Goal: Find specific page/section: Find specific page/section

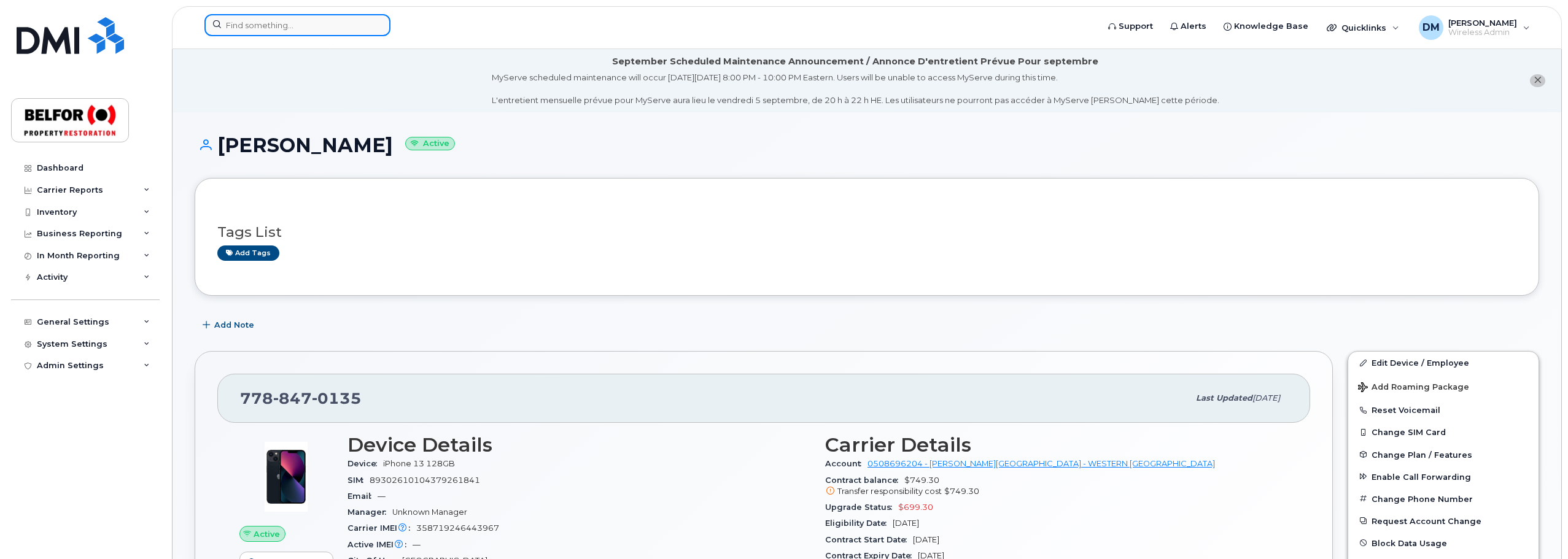
click at [244, 29] on input at bounding box center [297, 25] width 186 height 22
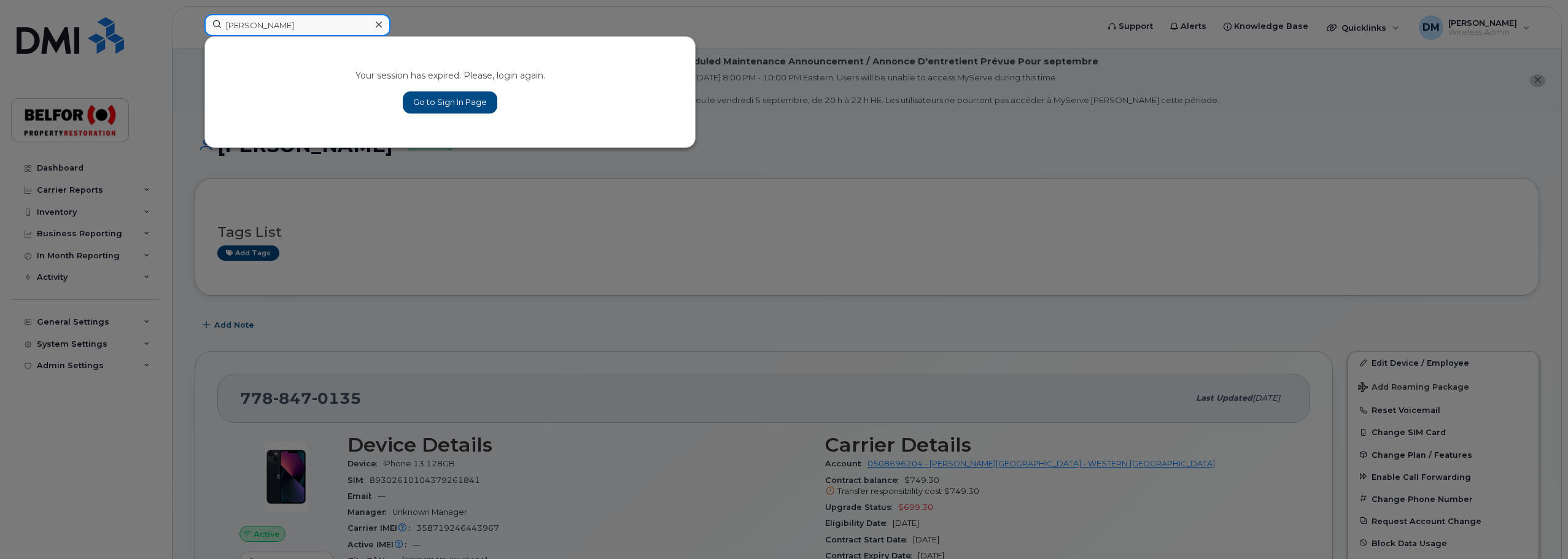
type input "mike"
click at [441, 95] on link "Go to Sign In Page" at bounding box center [450, 102] width 94 height 22
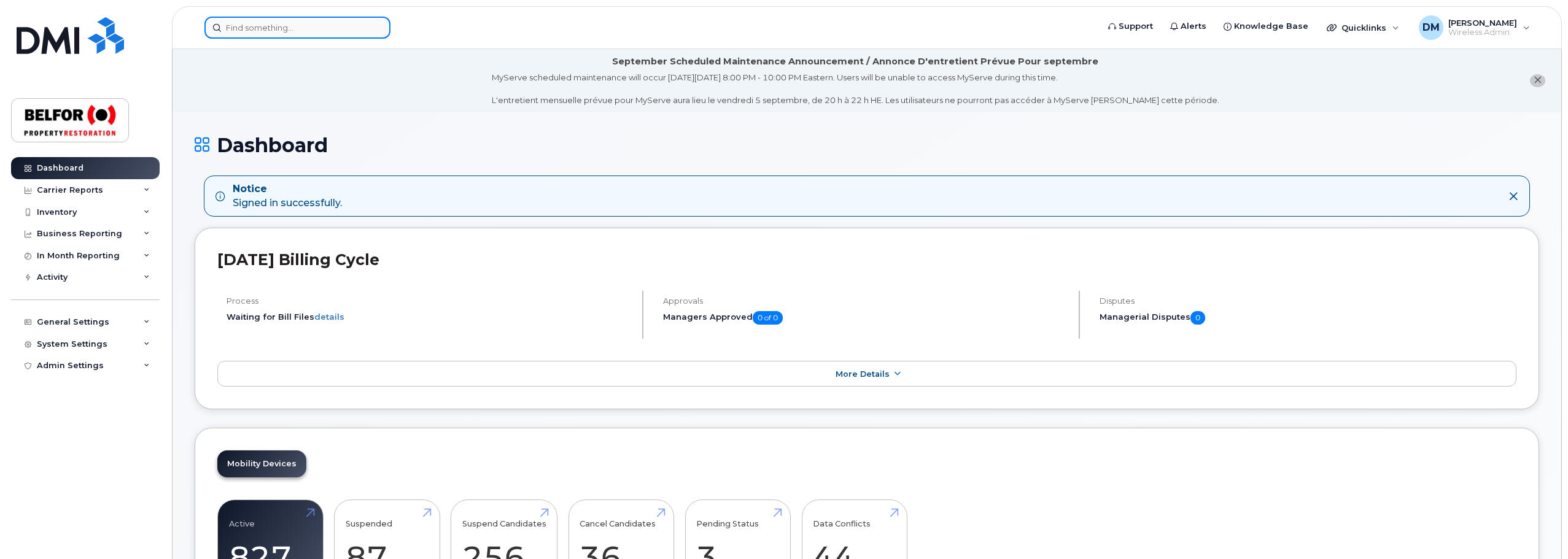
click at [247, 22] on input at bounding box center [297, 27] width 186 height 22
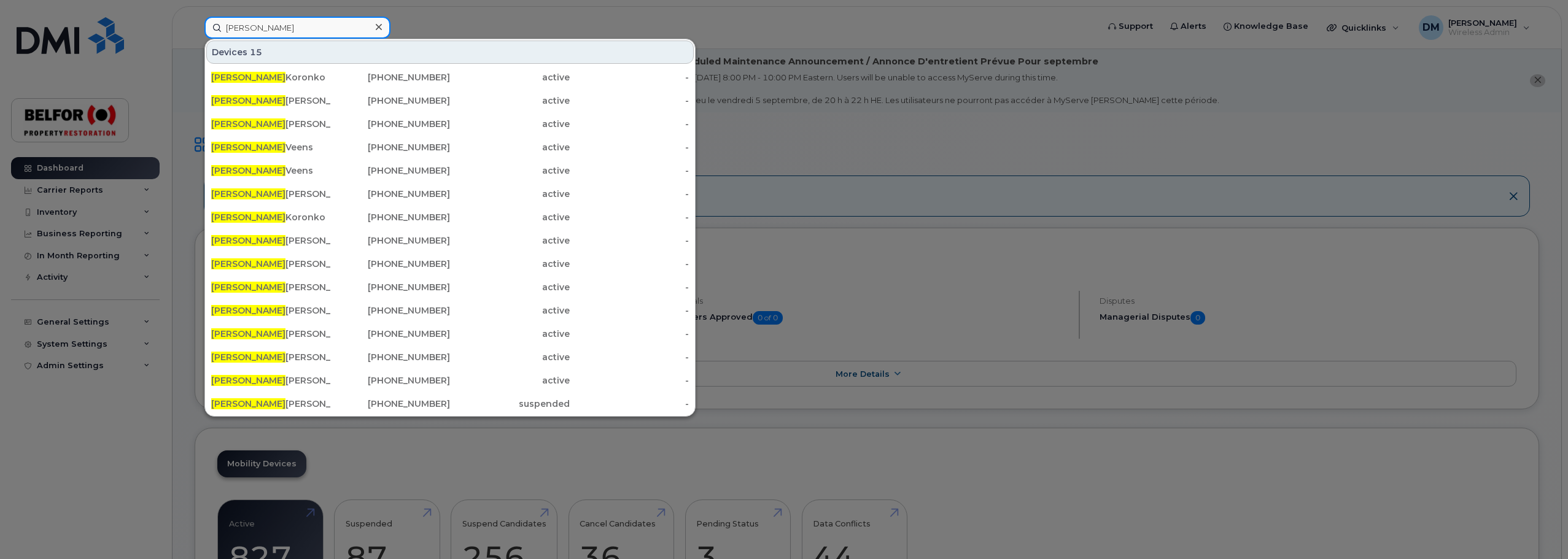
click at [227, 26] on input "mike" at bounding box center [297, 27] width 186 height 22
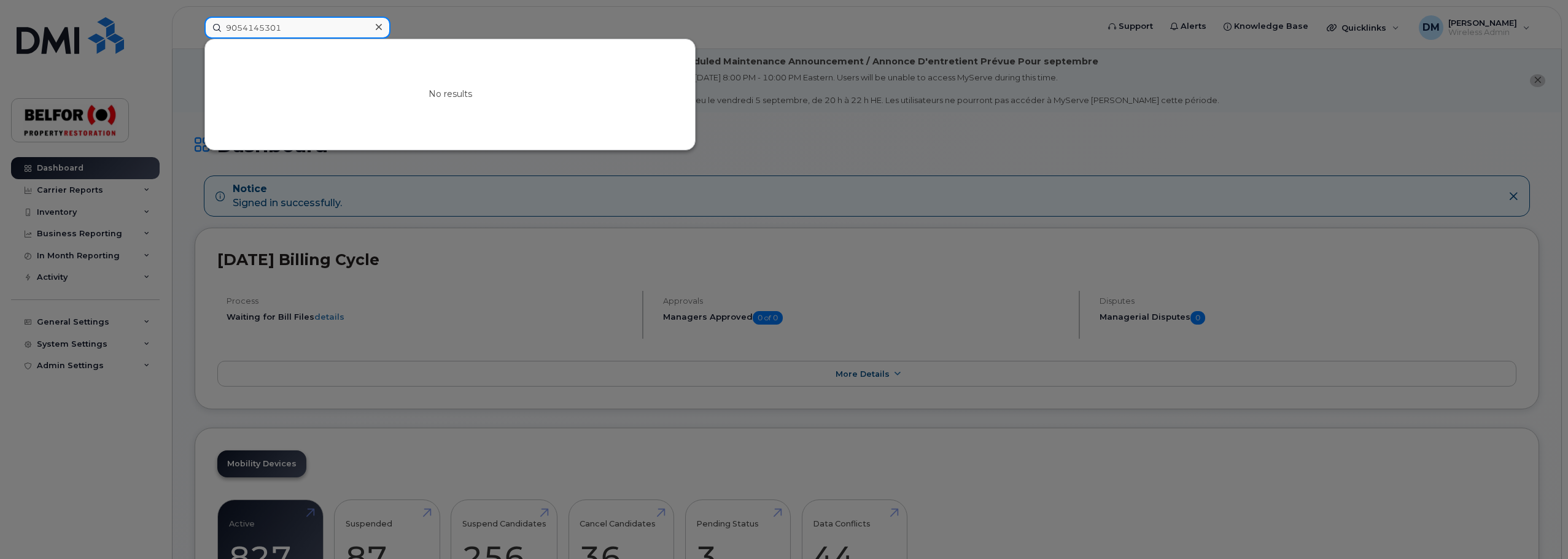
click at [257, 33] on input "9054145301" at bounding box center [297, 27] width 186 height 22
click at [256, 33] on input "9054145301" at bounding box center [297, 27] width 186 height 22
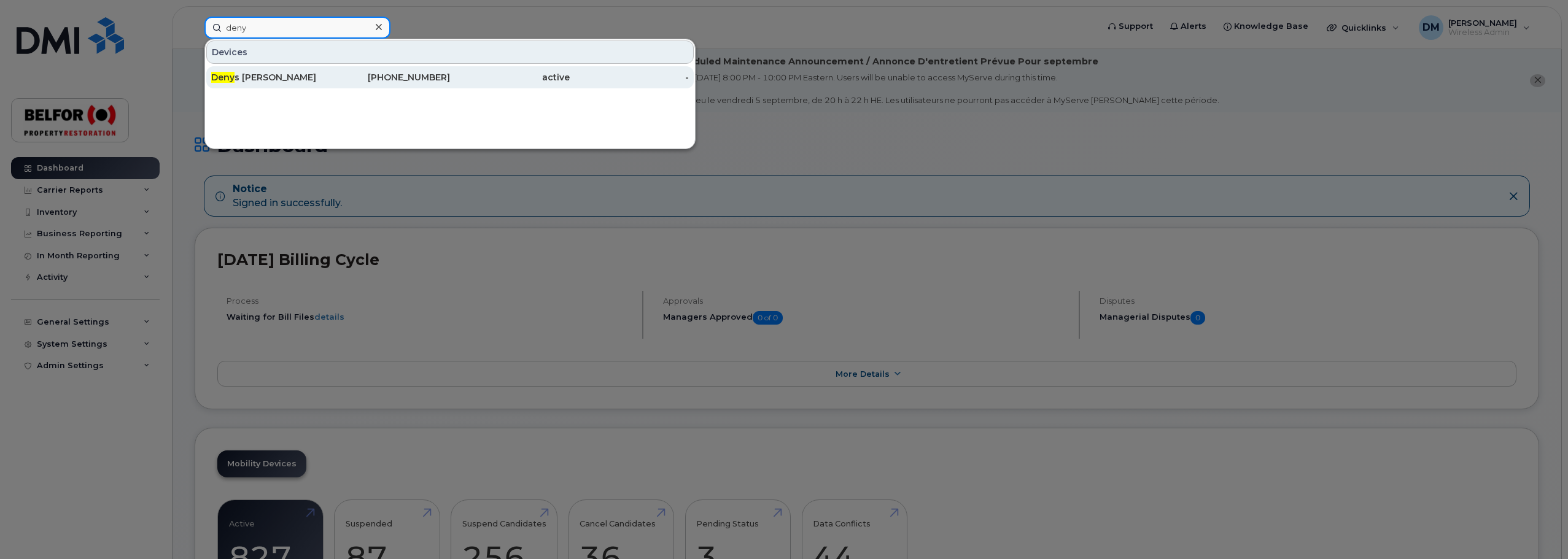
type input "deny"
click at [242, 78] on div "Deny s Cox" at bounding box center [271, 77] width 120 height 12
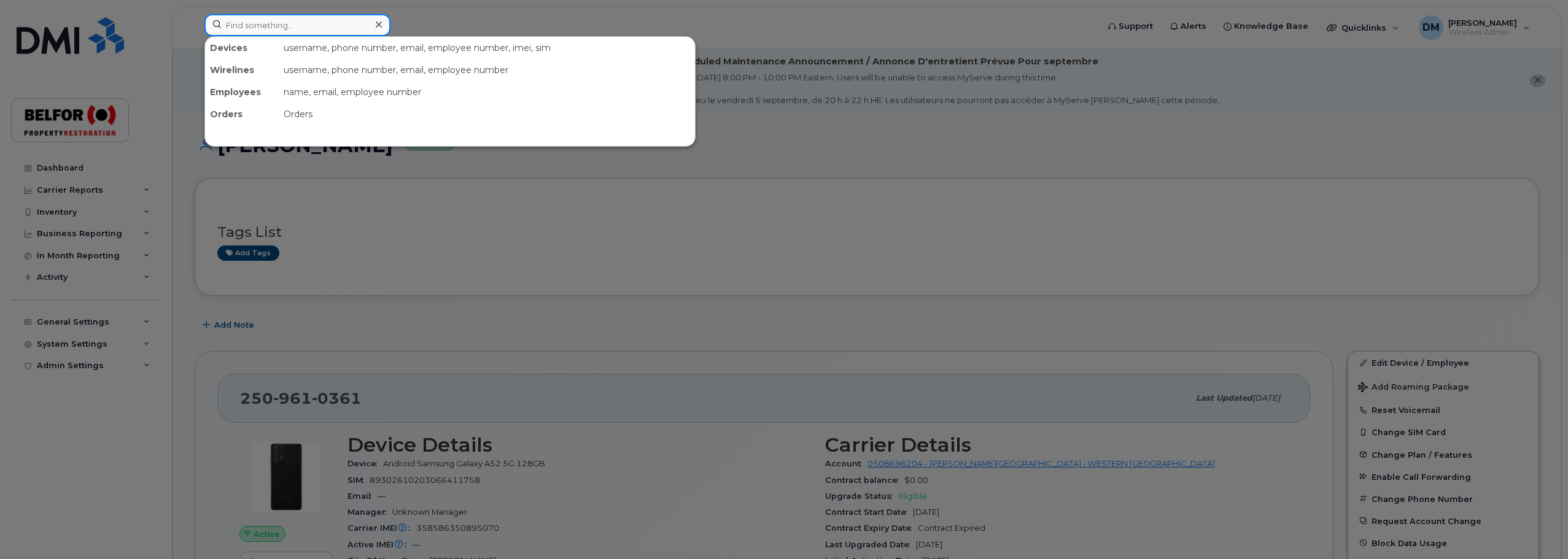
click at [247, 24] on input at bounding box center [297, 25] width 186 height 22
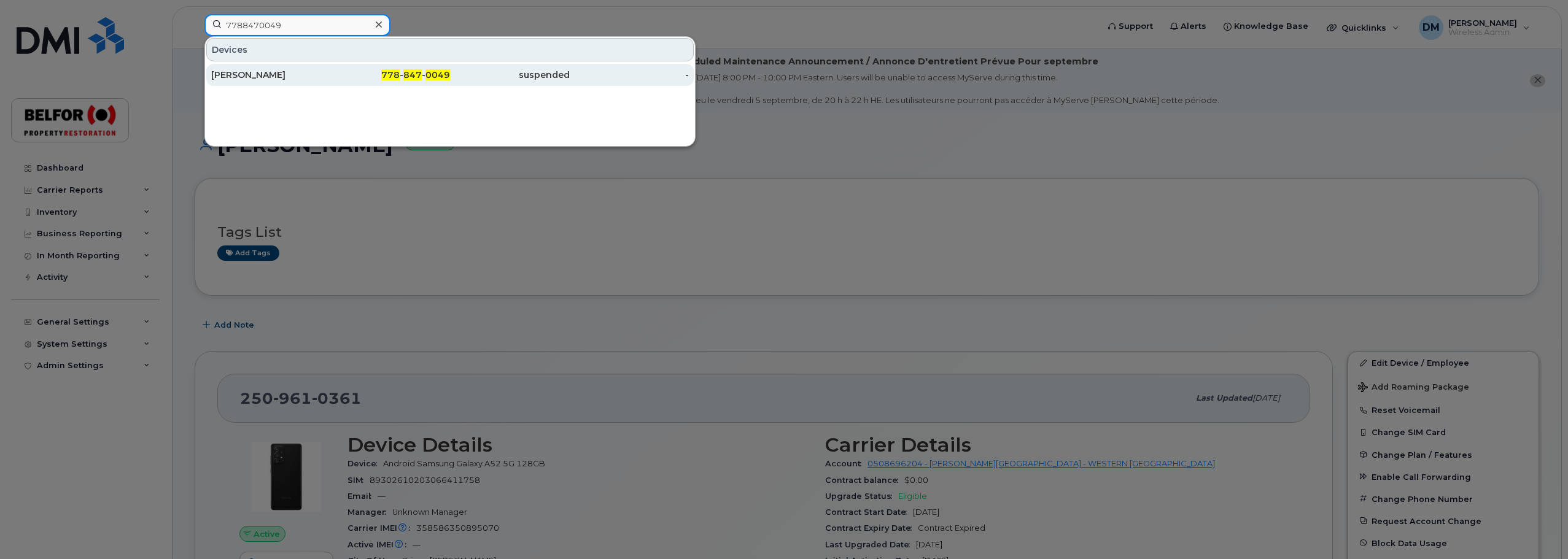
type input "7788470049"
click at [297, 76] on div "[PERSON_NAME]" at bounding box center [271, 74] width 120 height 12
